Goal: Task Accomplishment & Management: Manage account settings

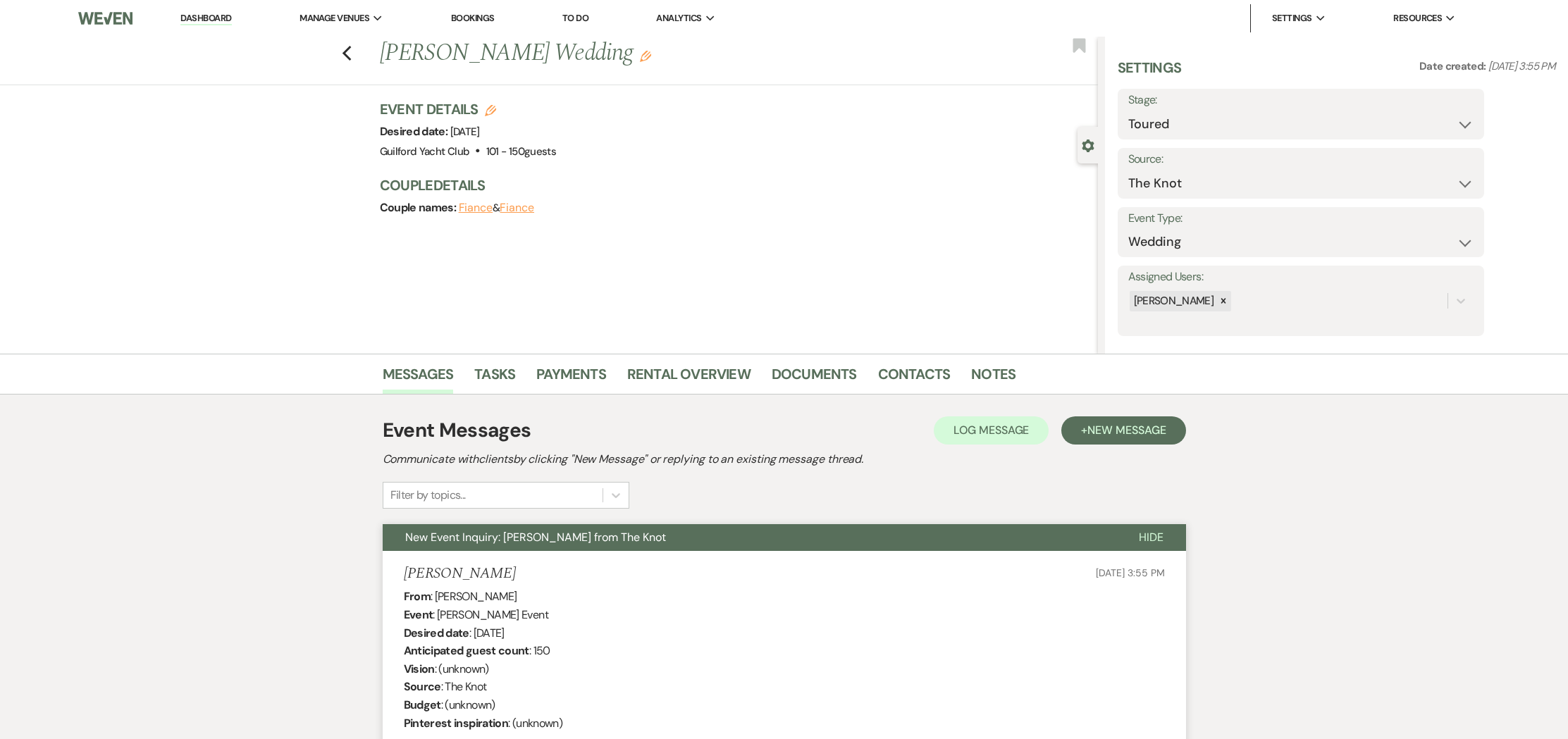
select select "5"
select select "2"
click at [347, 57] on use "button" at bounding box center [346, 53] width 9 height 16
select select "5"
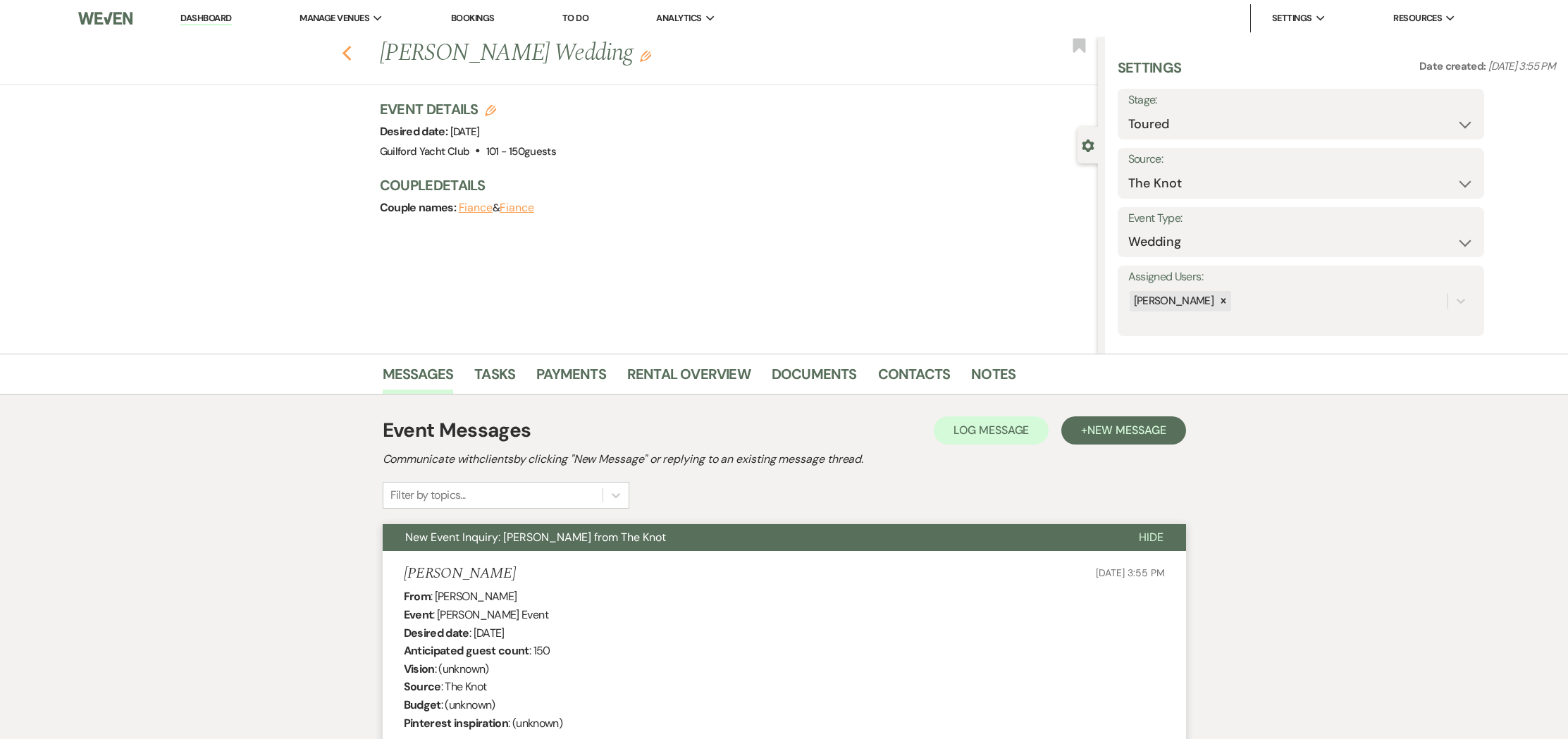
select select "5"
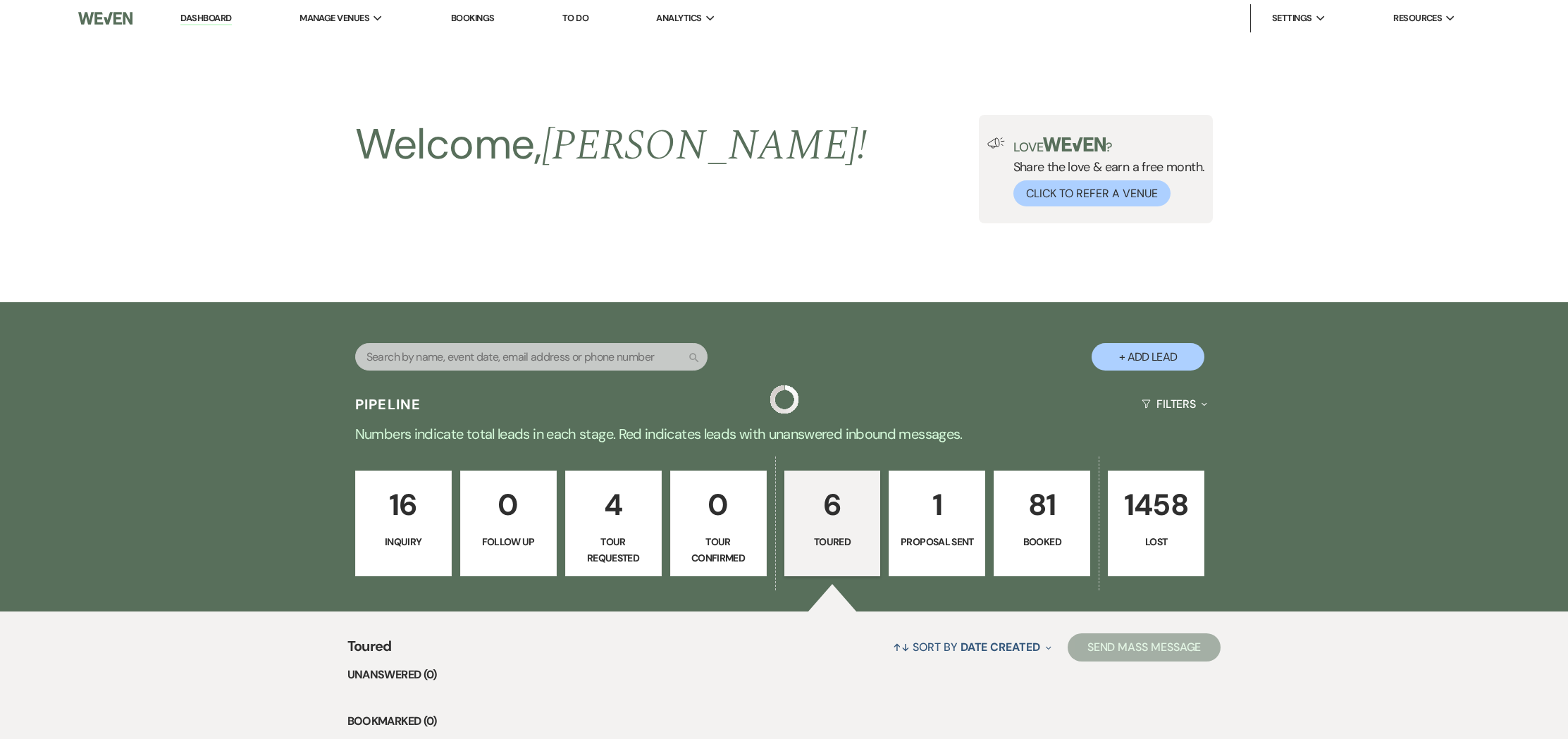
scroll to position [618, 0]
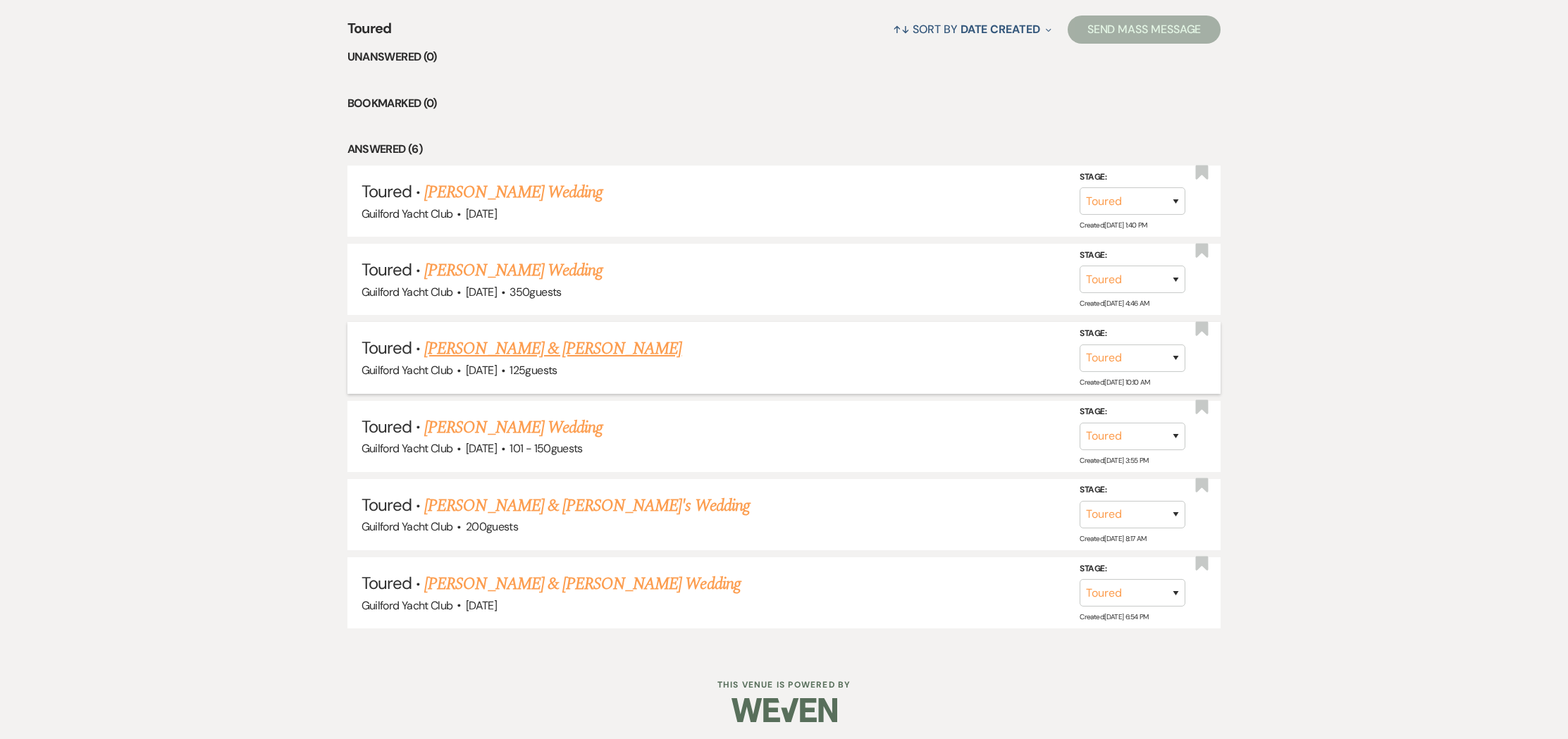
click at [458, 351] on link "[PERSON_NAME] & [PERSON_NAME]" at bounding box center [552, 349] width 258 height 26
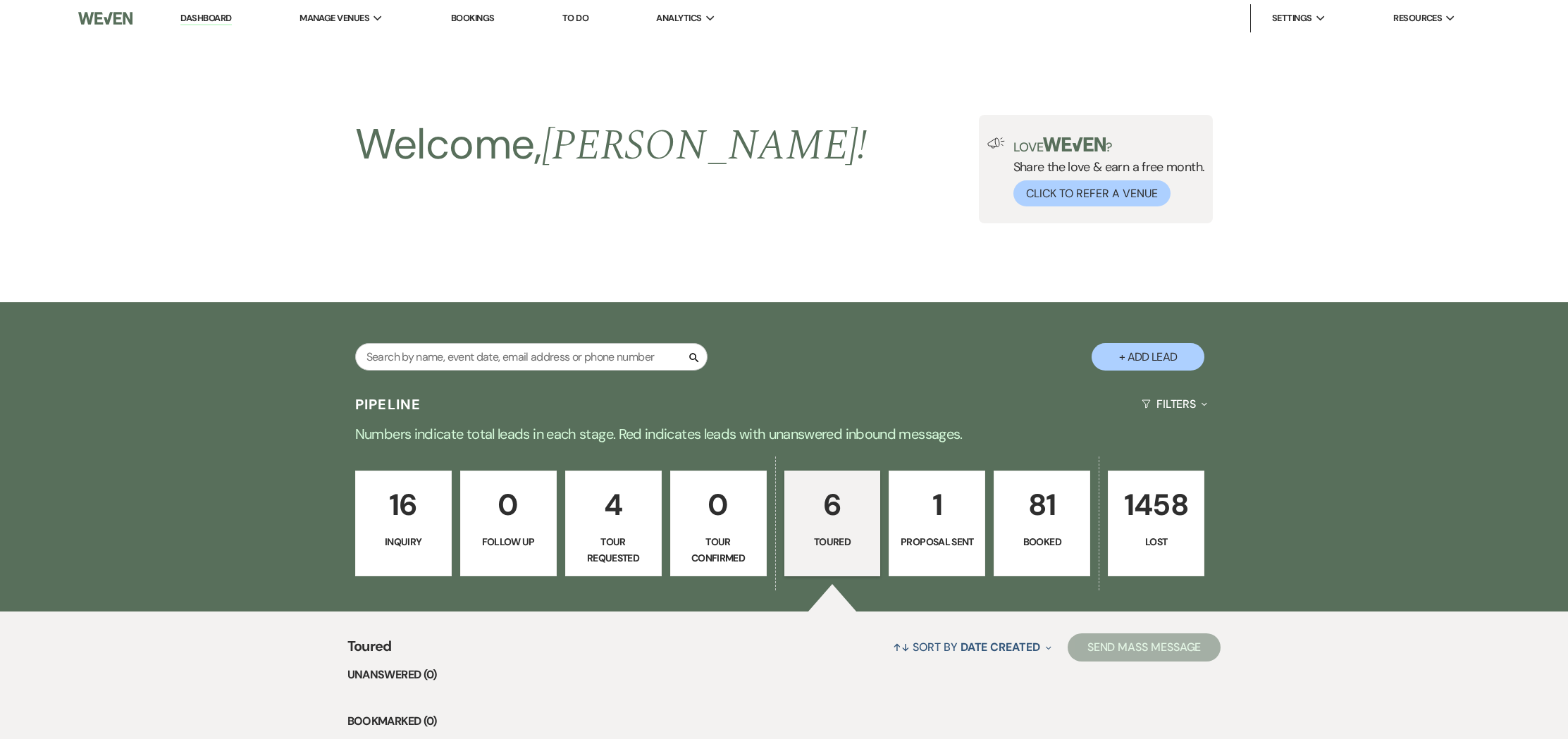
select select "5"
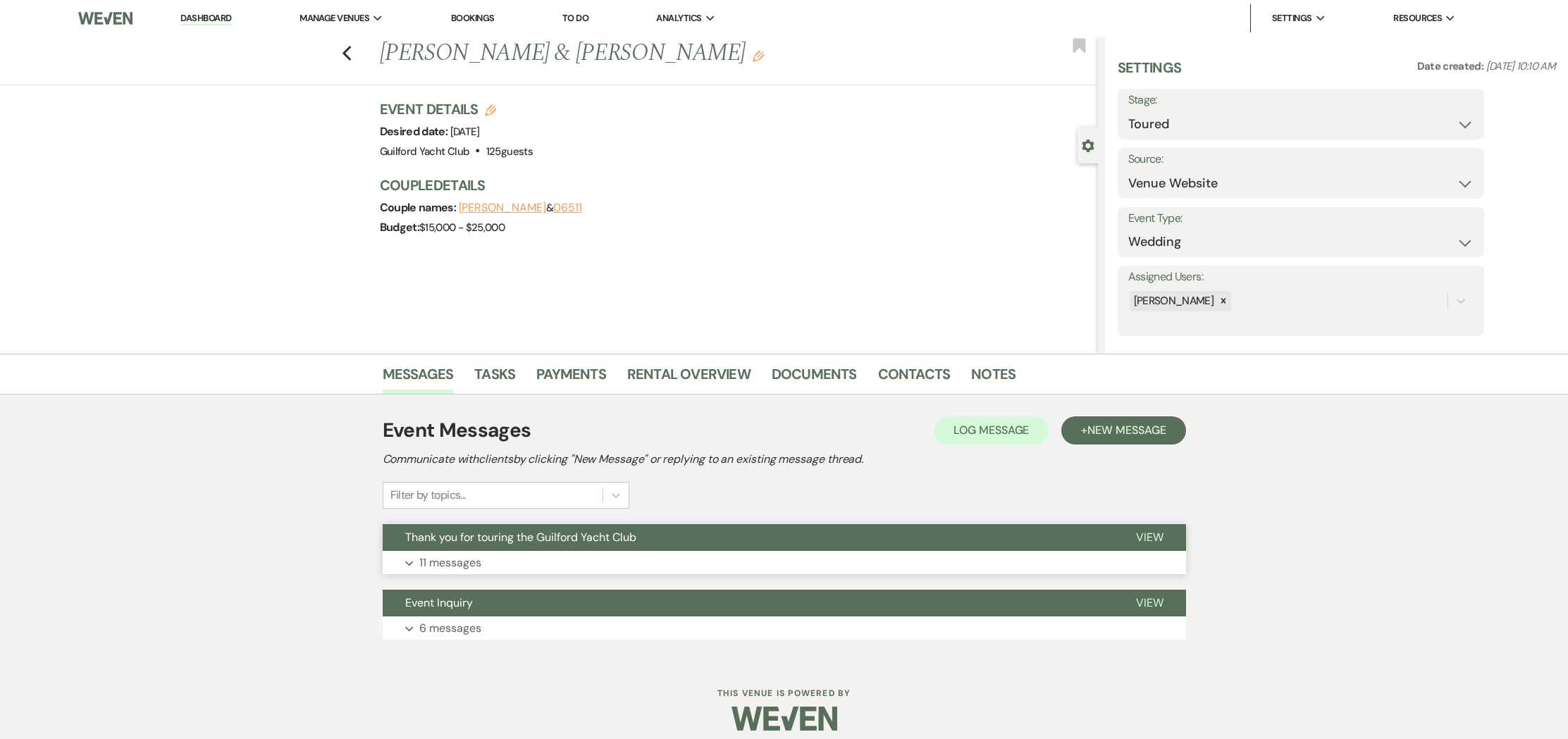
drag, startPoint x: 1145, startPoint y: 533, endPoint x: 1131, endPoint y: 532, distance: 14.0
click at [1145, 533] on span "View" at bounding box center [1150, 537] width 27 height 15
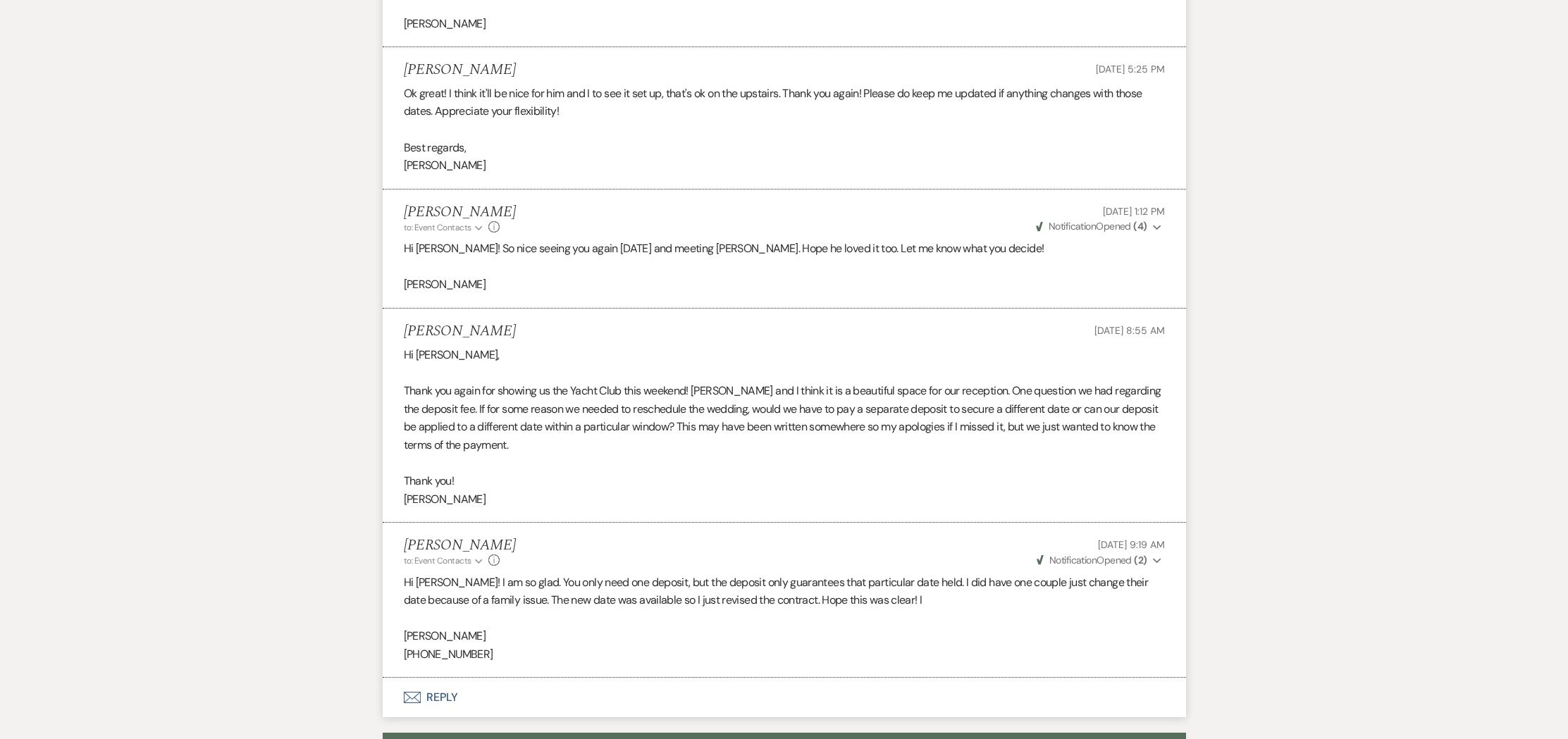
scroll to position [2543, 0]
